Goal: Navigation & Orientation: Find specific page/section

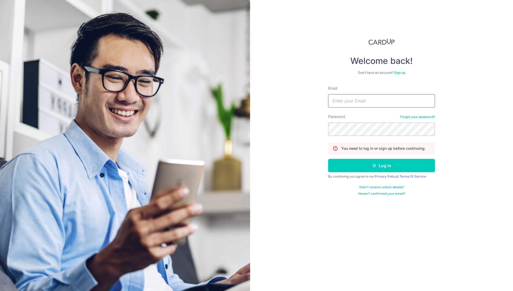
click at [365, 103] on input "Email" at bounding box center [381, 100] width 107 height 13
type input "[PERSON_NAME][EMAIL_ADDRESS][DOMAIN_NAME]"
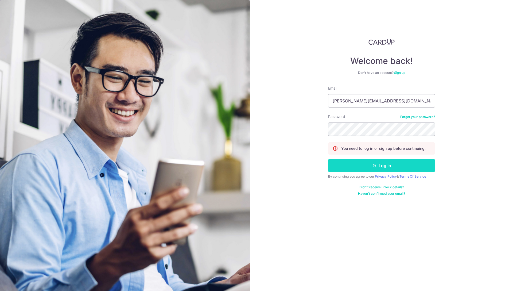
click at [375, 163] on icon "submit" at bounding box center [374, 165] width 4 height 4
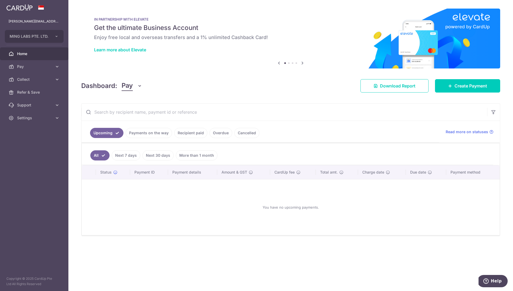
click at [219, 132] on link "Overdue" at bounding box center [221, 133] width 23 height 10
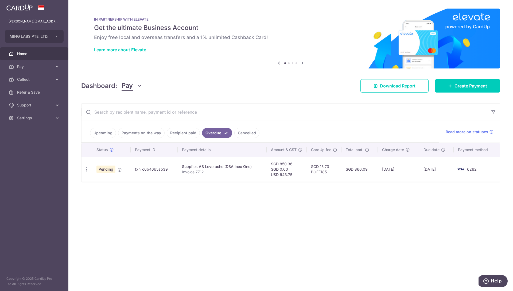
click at [182, 133] on link "Recipient paid" at bounding box center [183, 133] width 33 height 10
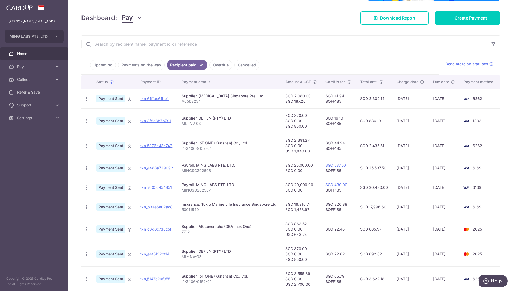
scroll to position [68, 0]
